Goal: Obtain resource: Obtain resource

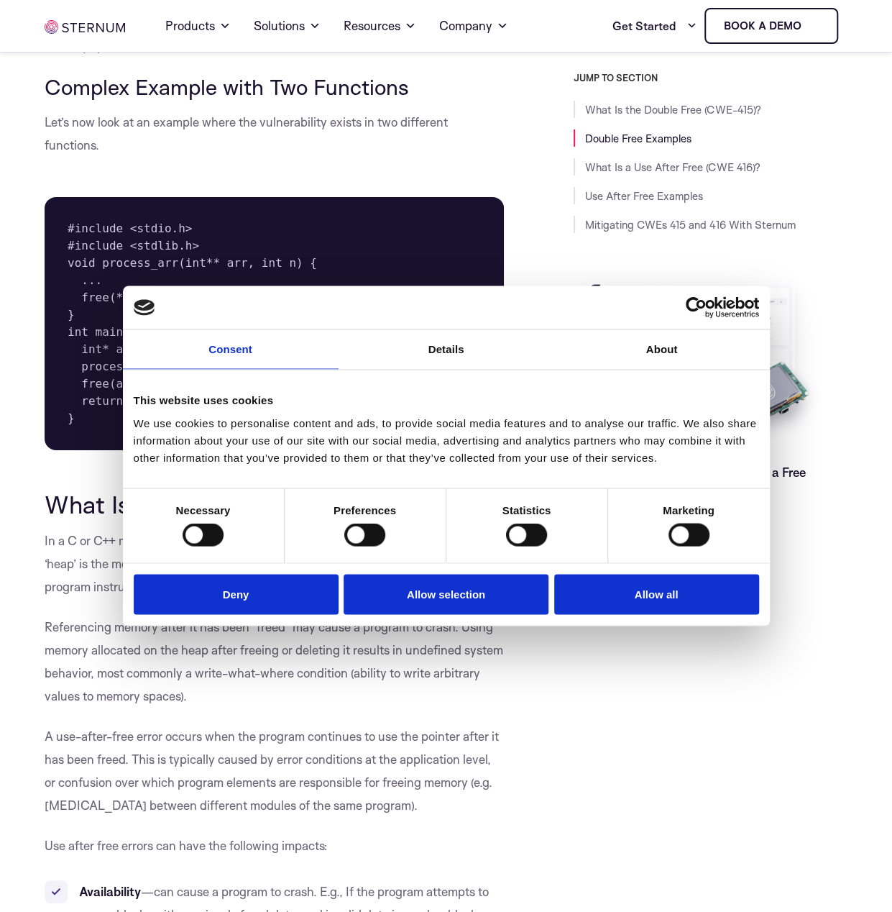
scroll to position [2372, 0]
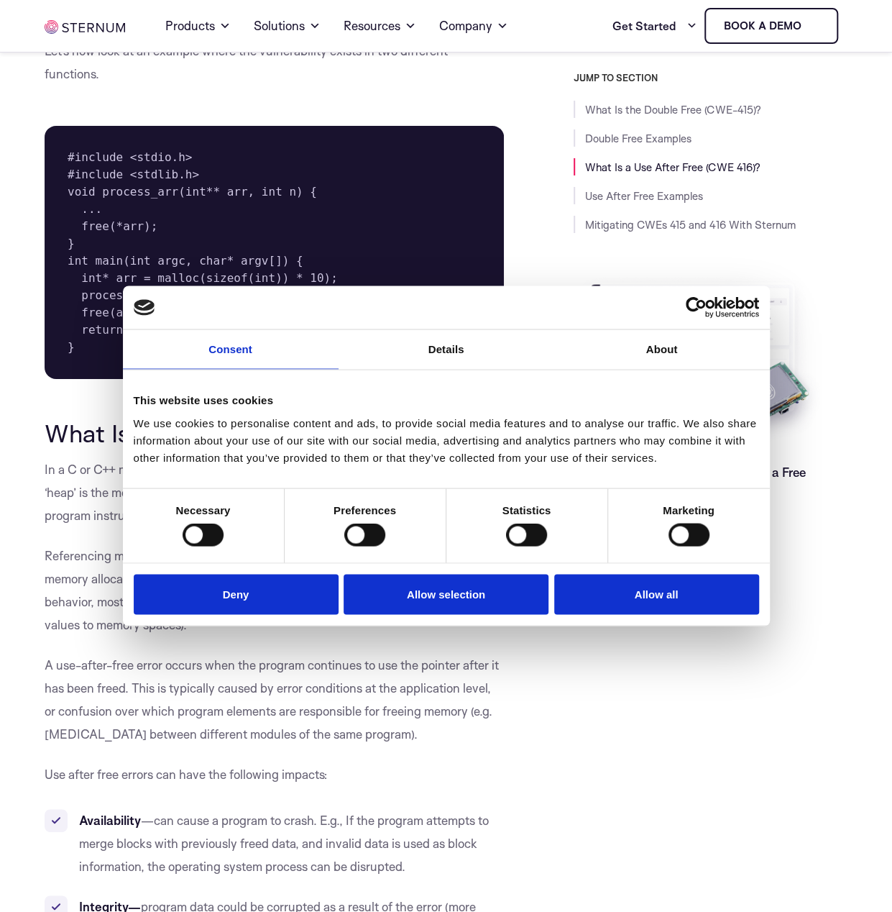
click at [807, 329] on img at bounding box center [700, 362] width 252 height 179
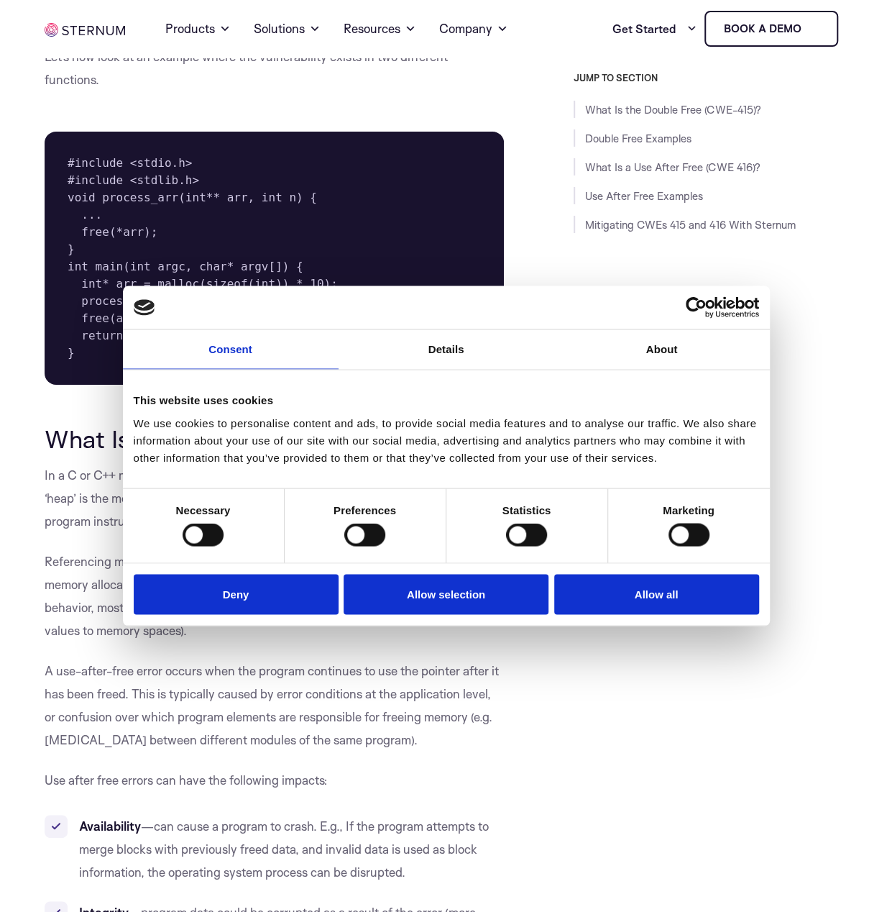
click at [526, 182] on div "JUMP TO SECTION What Is the Double Free (CWE-415)? Double Free Examples What Is…" at bounding box center [687, 313] width 322 height 482
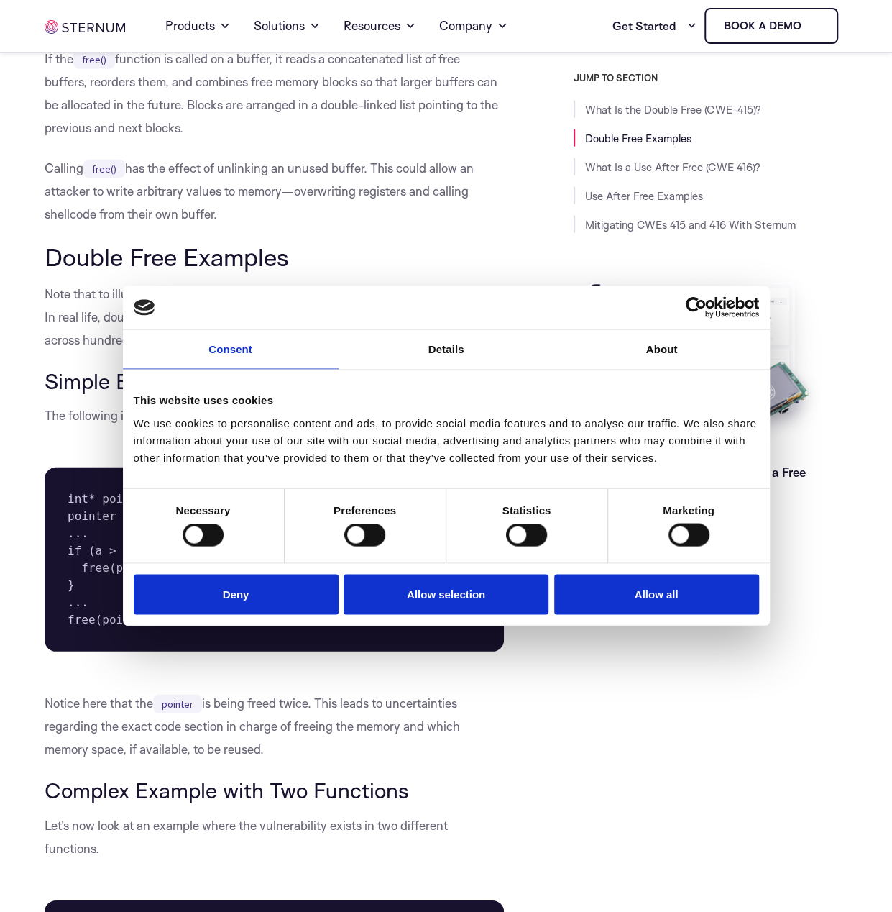
scroll to position [1575, 0]
